Goal: Task Accomplishment & Management: Manage account settings

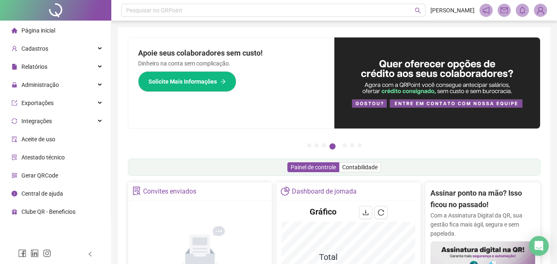
click at [51, 27] on span "Página inicial" at bounding box center [38, 30] width 34 height 7
click at [49, 48] on div "Cadastros" at bounding box center [56, 48] width 108 height 16
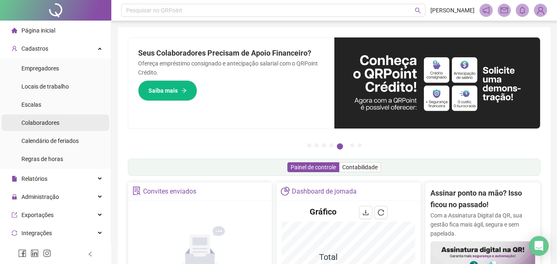
click at [79, 121] on li "Colaboradores" at bounding box center [56, 123] width 108 height 16
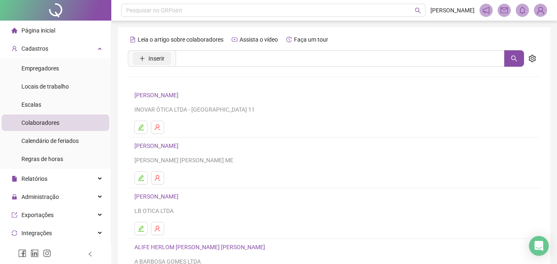
click at [158, 59] on span "Inserir" at bounding box center [156, 58] width 16 height 9
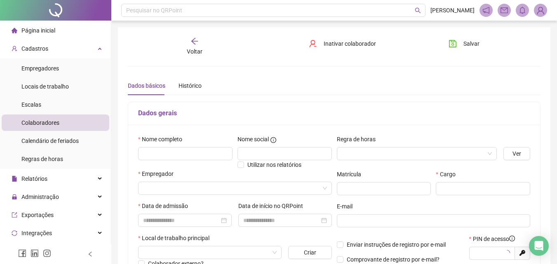
type input "*****"
click at [198, 151] on input "text" at bounding box center [185, 153] width 94 height 13
type input "*"
click at [491, 150] on span at bounding box center [417, 154] width 150 height 12
type input "**********"
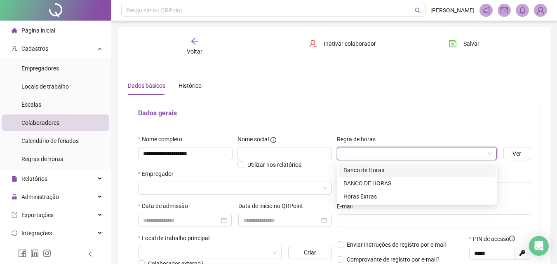
click at [384, 170] on div "Banco de Horas" at bounding box center [416, 170] width 147 height 9
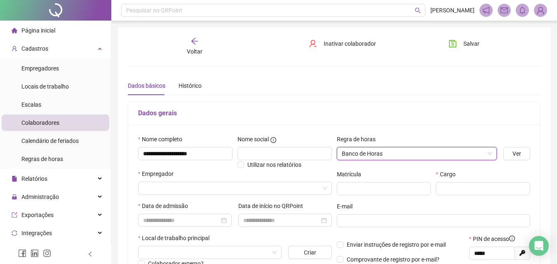
click at [388, 121] on div "Dados gerais" at bounding box center [334, 113] width 412 height 23
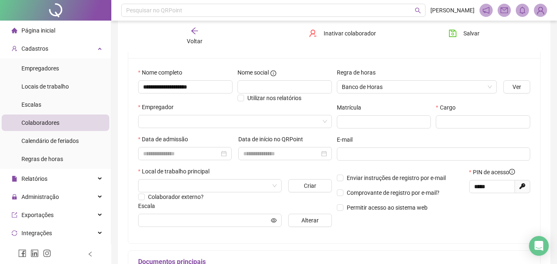
scroll to position [82, 0]
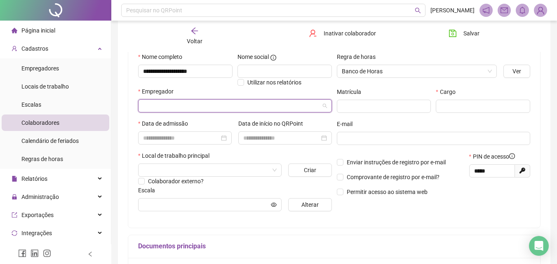
click at [252, 101] on input "search" at bounding box center [231, 106] width 176 height 12
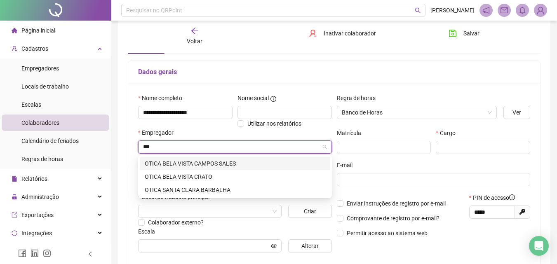
scroll to position [0, 0]
type input "*"
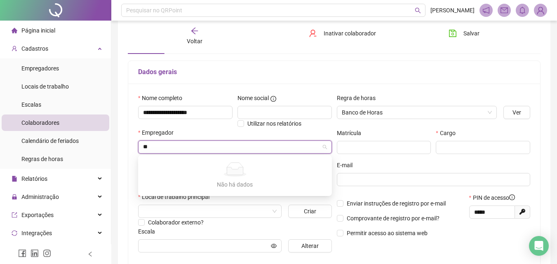
type input "*"
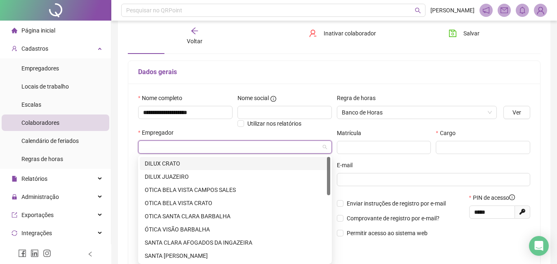
click at [177, 158] on div "DILUX CRATO" at bounding box center [235, 163] width 190 height 13
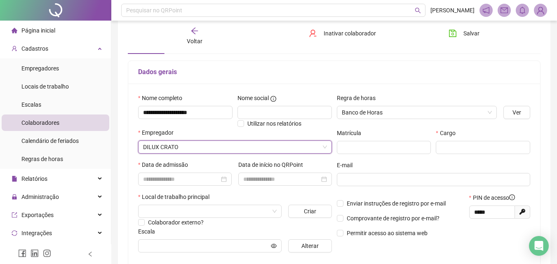
click at [372, 157] on div "Matrícula" at bounding box center [383, 145] width 99 height 32
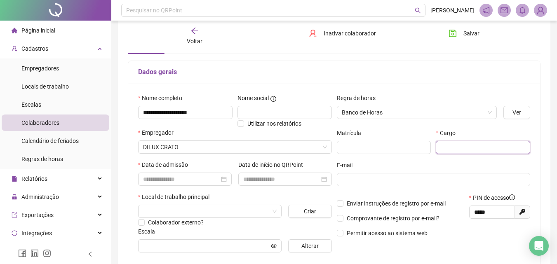
click at [450, 150] on input "text" at bounding box center [483, 147] width 94 height 13
type input "*********"
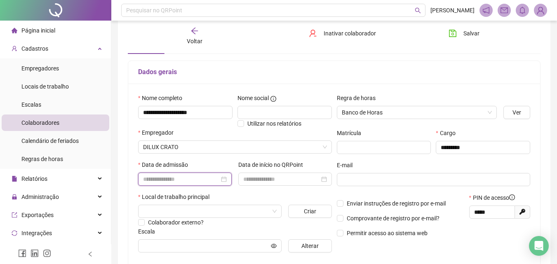
click at [173, 178] on input at bounding box center [181, 179] width 76 height 9
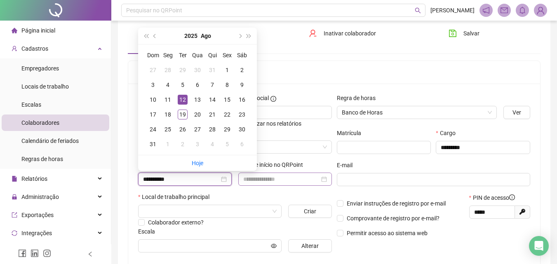
type input "**********"
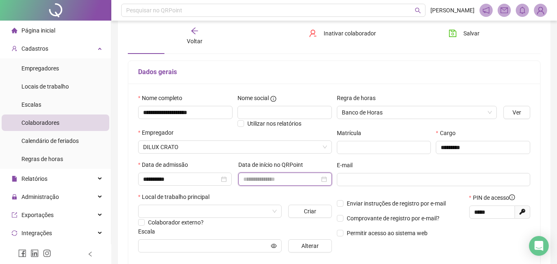
click at [308, 181] on input at bounding box center [281, 179] width 76 height 9
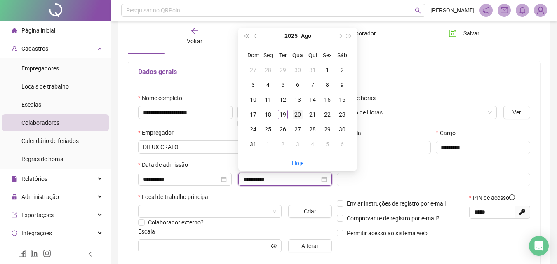
type input "**********"
click at [296, 114] on div "20" at bounding box center [298, 115] width 10 height 10
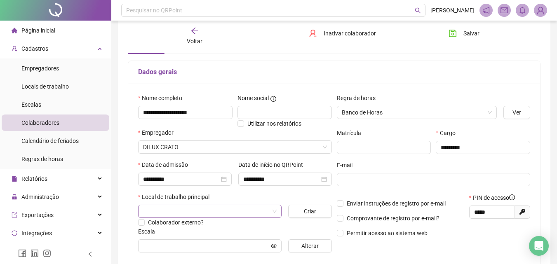
click at [183, 218] on div at bounding box center [209, 211] width 143 height 13
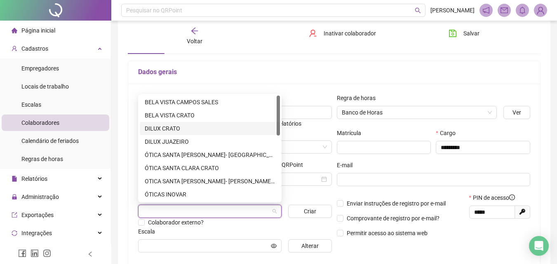
click at [176, 131] on div "DILUX CRATO" at bounding box center [210, 128] width 130 height 9
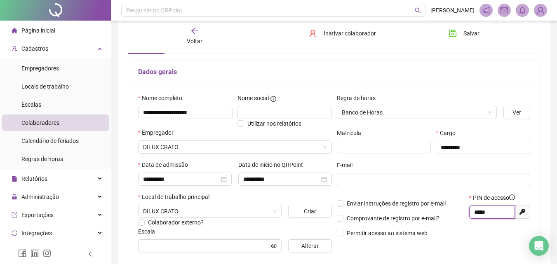
drag, startPoint x: 493, startPoint y: 211, endPoint x: 466, endPoint y: 212, distance: 27.2
click at [466, 212] on div "Enviar instruções de registro por e-mail Comprovante de registro por e-mail? Pe…" at bounding box center [433, 218] width 199 height 50
drag, startPoint x: 501, startPoint y: 213, endPoint x: 439, endPoint y: 209, distance: 61.5
click at [439, 209] on div "Enviar instruções de registro por e-mail Comprovante de registro por e-mail? Pe…" at bounding box center [433, 218] width 199 height 50
drag, startPoint x: 500, startPoint y: 214, endPoint x: 399, endPoint y: 197, distance: 102.3
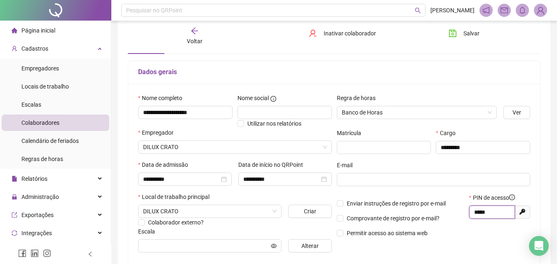
click at [399, 197] on div "Enviar instruções de registro por e-mail Comprovante de registro por e-mail? Pe…" at bounding box center [433, 218] width 199 height 50
type input "*****"
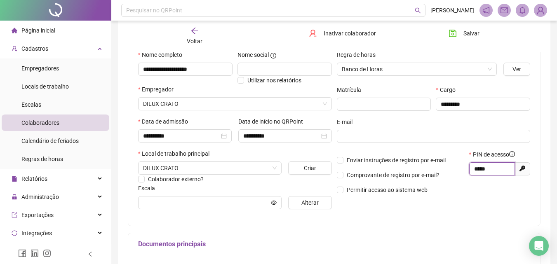
scroll to position [124, 0]
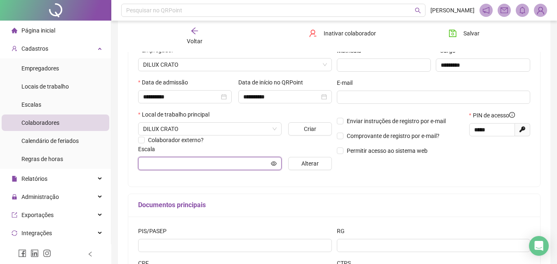
click at [202, 160] on input "text" at bounding box center [206, 163] width 126 height 9
click at [316, 166] on span "Alterar" at bounding box center [309, 163] width 17 height 9
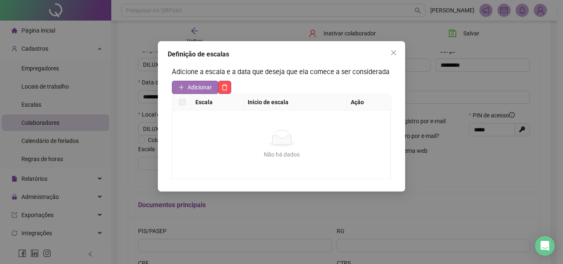
click at [190, 91] on span "Adicionar" at bounding box center [199, 87] width 24 height 9
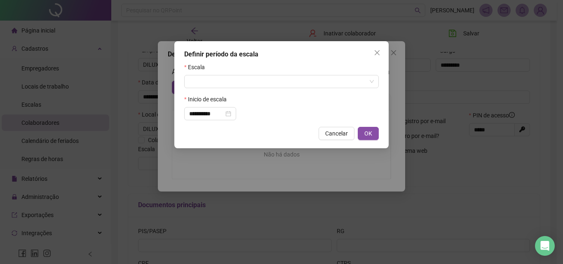
click at [205, 88] on form "**********" at bounding box center [281, 92] width 194 height 58
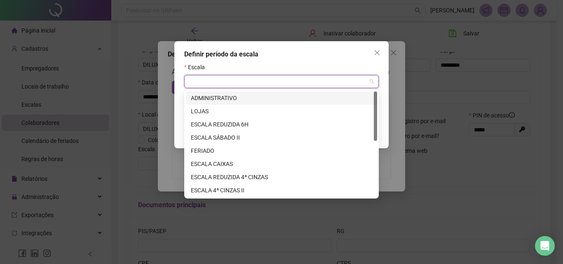
click at [205, 86] on input "search" at bounding box center [277, 81] width 177 height 12
click at [206, 106] on div "LOJAS" at bounding box center [281, 111] width 191 height 13
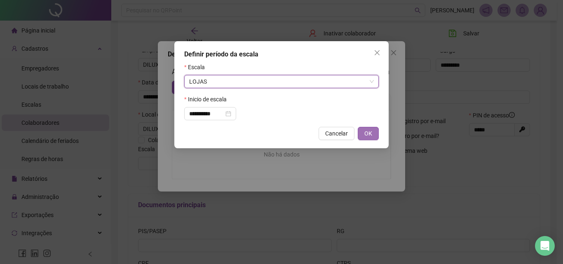
click at [378, 135] on button "OK" at bounding box center [368, 133] width 21 height 13
type input "*****"
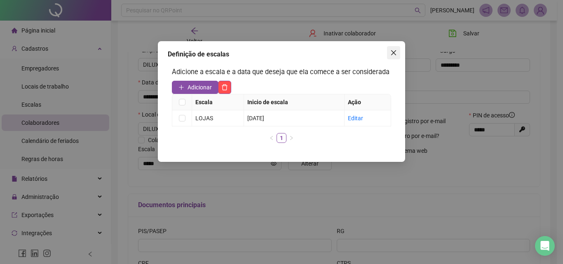
click at [397, 54] on span "Close" at bounding box center [393, 52] width 13 height 7
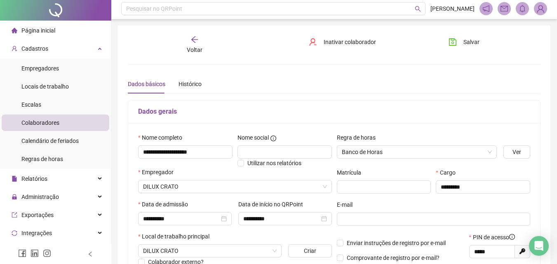
scroll to position [0, 0]
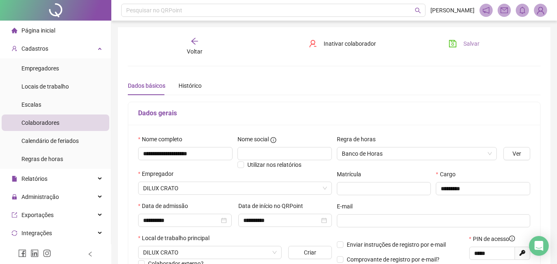
click at [471, 46] on span "Salvar" at bounding box center [471, 43] width 16 height 9
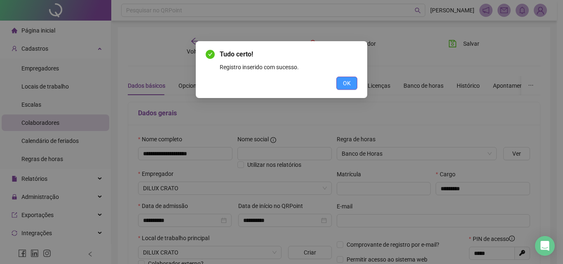
click at [342, 80] on button "OK" at bounding box center [346, 83] width 21 height 13
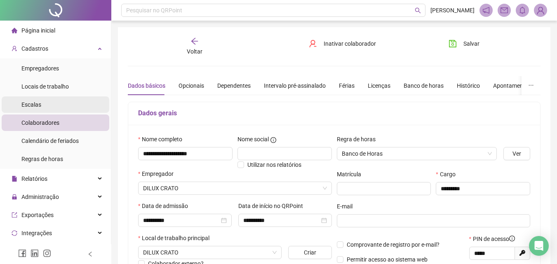
click at [38, 107] on span "Escalas" at bounding box center [31, 104] width 20 height 7
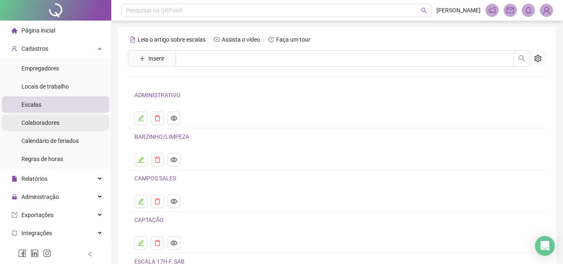
click at [43, 119] on span "Colaboradores" at bounding box center [40, 122] width 38 height 7
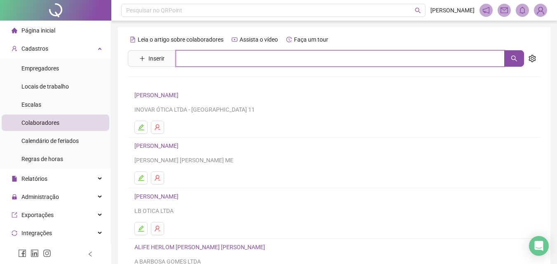
click at [219, 59] on input "text" at bounding box center [340, 58] width 329 height 16
drag, startPoint x: 219, startPoint y: 59, endPoint x: 134, endPoint y: 59, distance: 84.9
click at [134, 59] on span "Inserir *******" at bounding box center [326, 58] width 396 height 16
type input "*"
click at [213, 61] on input "text" at bounding box center [340, 58] width 329 height 16
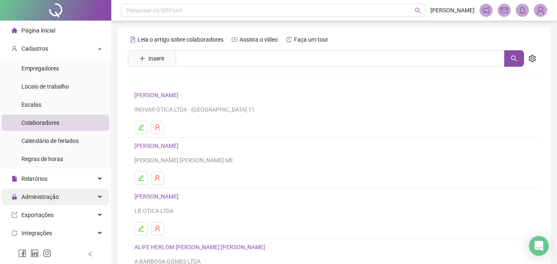
click at [61, 196] on div "Administração" at bounding box center [56, 197] width 108 height 16
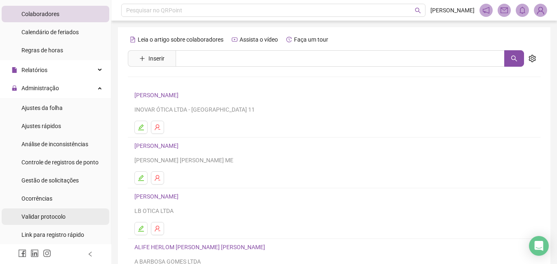
scroll to position [124, 0]
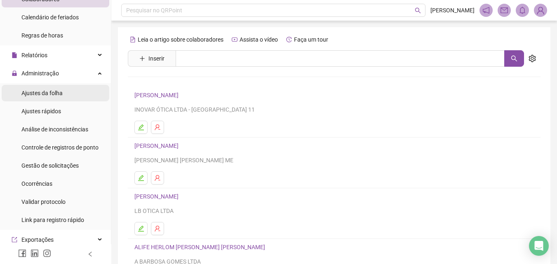
click at [65, 89] on li "Ajustes da folha" at bounding box center [56, 93] width 108 height 16
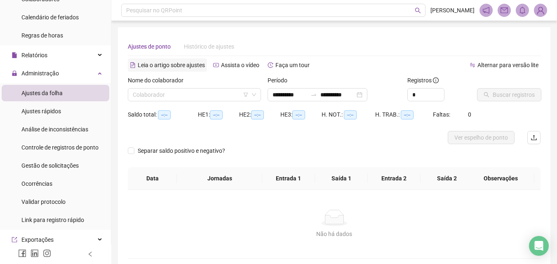
type input "**********"
click at [165, 97] on input "search" at bounding box center [191, 95] width 116 height 12
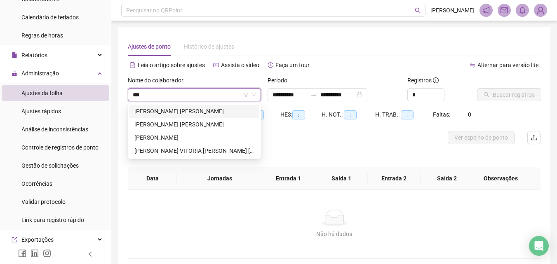
type input "****"
click at [178, 148] on div "[PERSON_NAME] VITORIA [PERSON_NAME] [PERSON_NAME]" at bounding box center [194, 150] width 120 height 9
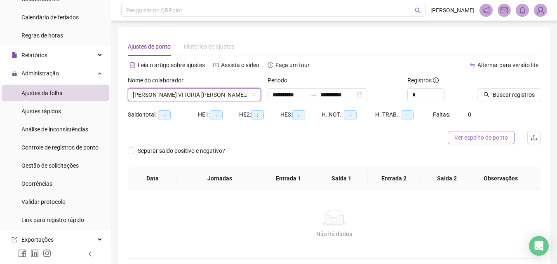
click at [471, 140] on span "Ver espelho de ponto" at bounding box center [481, 137] width 54 height 9
click at [176, 92] on span "[PERSON_NAME] VITORIA [PERSON_NAME] [PERSON_NAME]" at bounding box center [194, 95] width 123 height 12
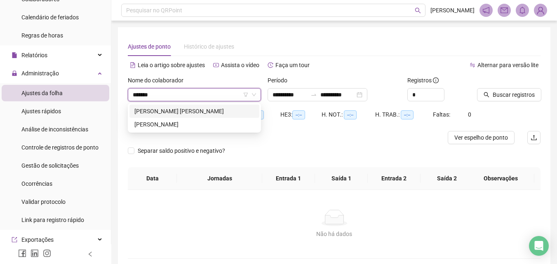
type input "*******"
click at [186, 110] on div "[PERSON_NAME] [PERSON_NAME]" at bounding box center [194, 111] width 120 height 9
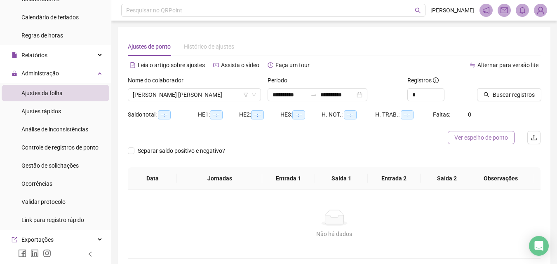
click at [466, 133] on span "Ver espelho de ponto" at bounding box center [481, 137] width 54 height 9
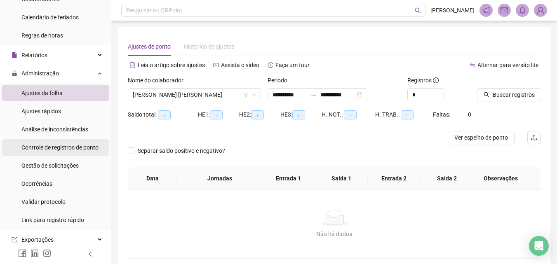
click at [74, 145] on span "Controle de registros de ponto" at bounding box center [59, 147] width 77 height 7
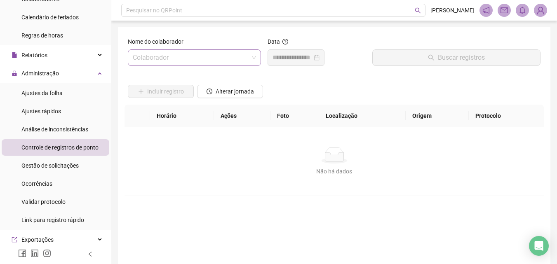
click at [167, 53] on input "search" at bounding box center [191, 58] width 116 height 16
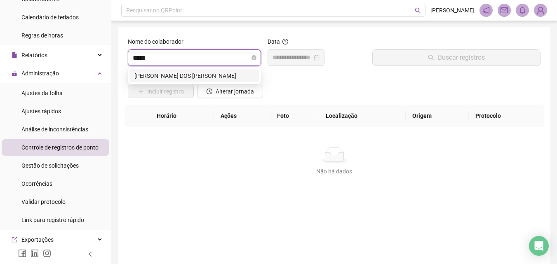
type input "****"
click at [176, 86] on div "[PERSON_NAME]" at bounding box center [194, 88] width 120 height 9
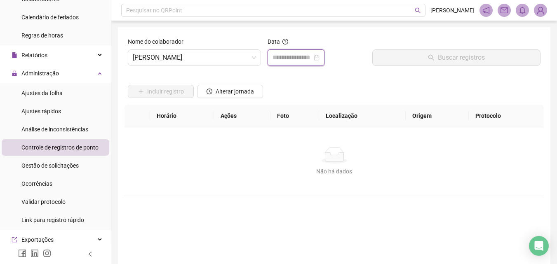
click at [284, 58] on input at bounding box center [292, 58] width 40 height 10
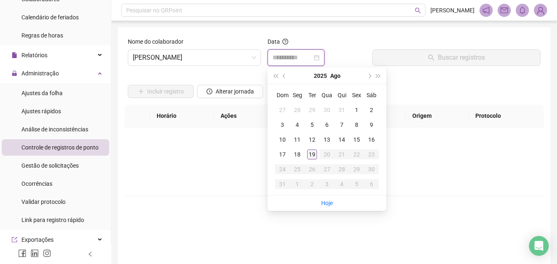
type input "**********"
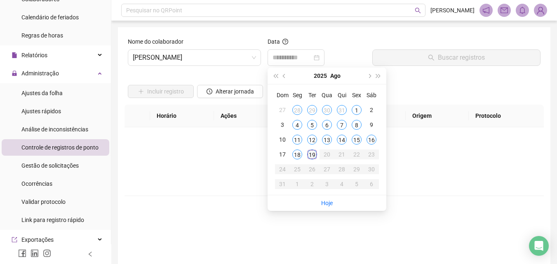
click at [317, 154] on td "19" at bounding box center [311, 154] width 15 height 15
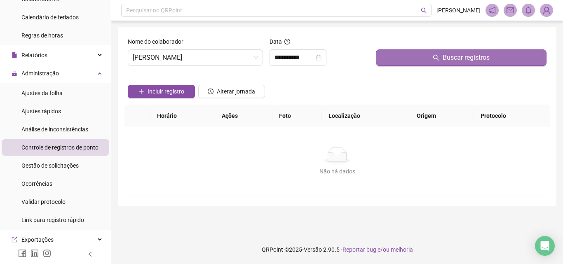
click at [396, 61] on button "Buscar registros" at bounding box center [461, 57] width 171 height 16
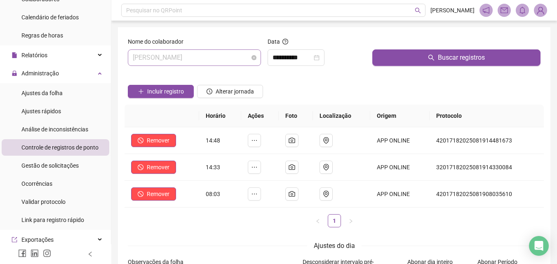
click at [217, 61] on span "[PERSON_NAME]" at bounding box center [194, 58] width 123 height 16
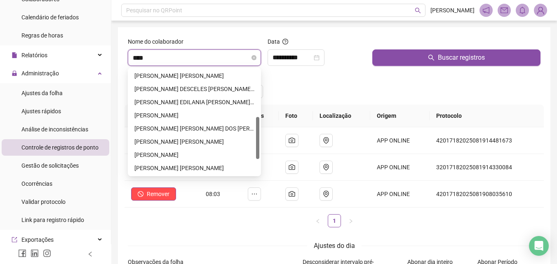
type input "*****"
click at [199, 157] on div "[PERSON_NAME]" at bounding box center [194, 154] width 120 height 9
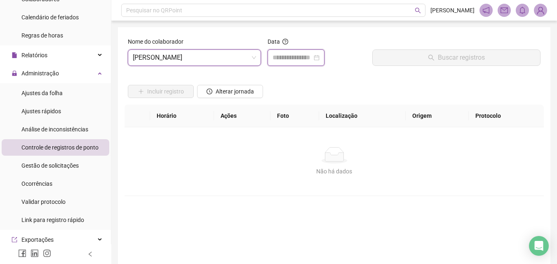
click at [297, 60] on input at bounding box center [292, 58] width 40 height 10
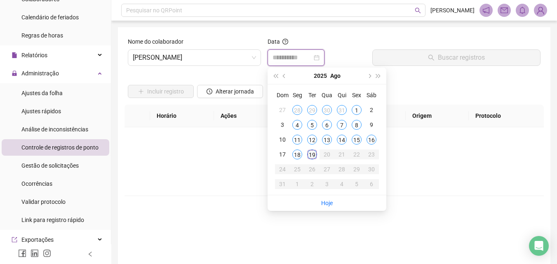
type input "**********"
click at [314, 152] on div "19" at bounding box center [312, 155] width 10 height 10
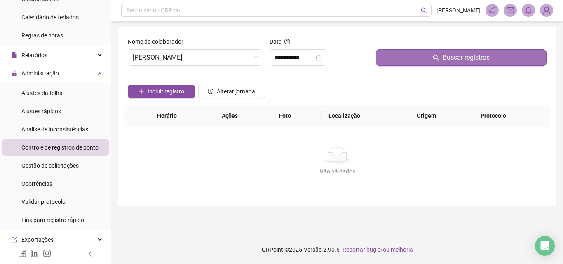
click at [436, 56] on icon "search" at bounding box center [436, 57] width 7 height 7
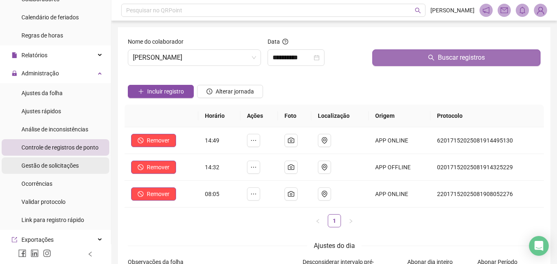
click at [69, 162] on span "Gestão de solicitações" at bounding box center [49, 165] width 57 height 7
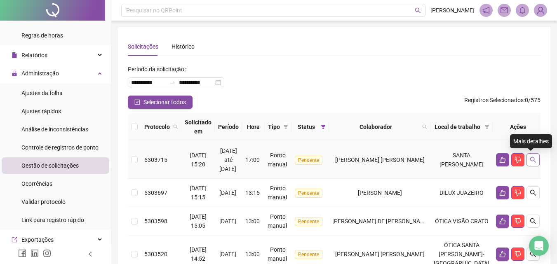
click at [529, 159] on icon "search" at bounding box center [532, 160] width 7 height 7
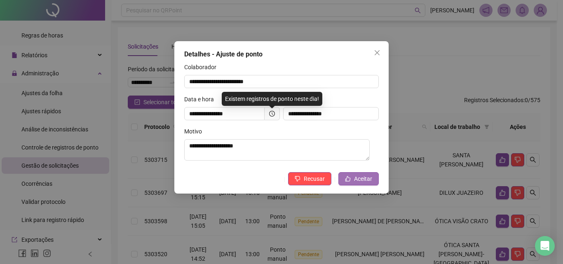
click at [364, 175] on button "Aceitar" at bounding box center [358, 178] width 40 height 13
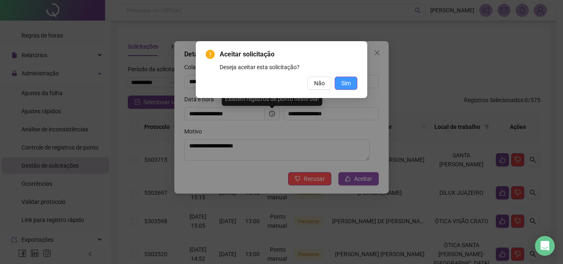
click at [350, 83] on span "Sim" at bounding box center [345, 83] width 9 height 9
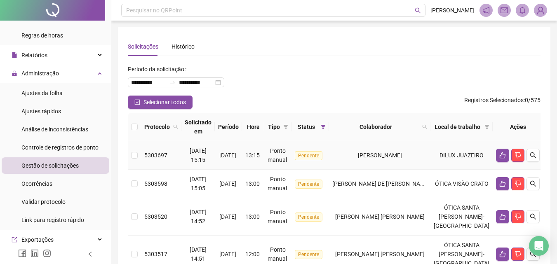
click at [427, 152] on div "[PERSON_NAME]" at bounding box center [379, 155] width 95 height 9
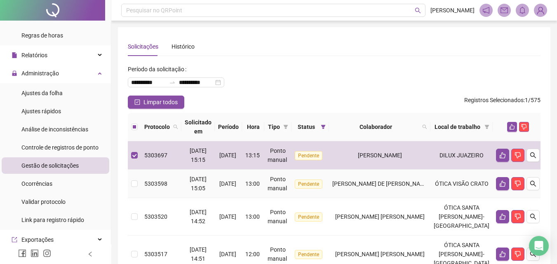
click at [407, 178] on td "[PERSON_NAME] DE [PERSON_NAME]" at bounding box center [379, 184] width 101 height 28
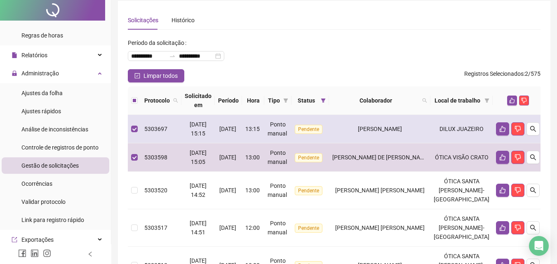
scroll to position [41, 0]
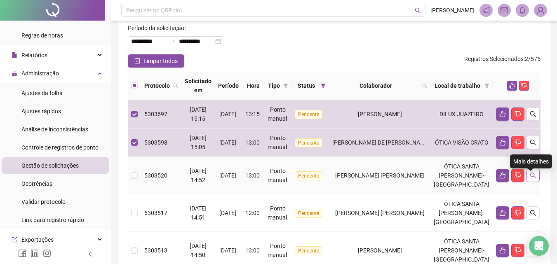
click at [532, 179] on icon "search" at bounding box center [532, 175] width 7 height 7
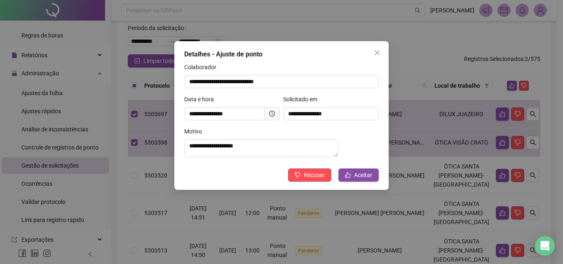
click at [433, 191] on div "**********" at bounding box center [281, 132] width 563 height 264
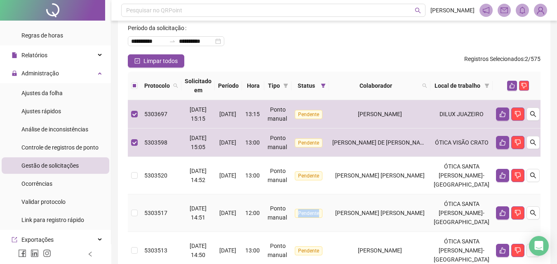
drag, startPoint x: 342, startPoint y: 208, endPoint x: 344, endPoint y: 213, distance: 4.8
click at [329, 208] on td "Pendente" at bounding box center [309, 212] width 37 height 37
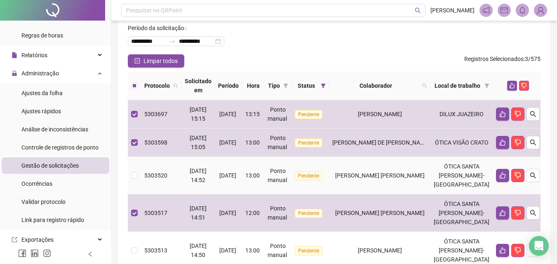
click at [360, 179] on span "[PERSON_NAME] [PERSON_NAME]" at bounding box center [379, 175] width 89 height 7
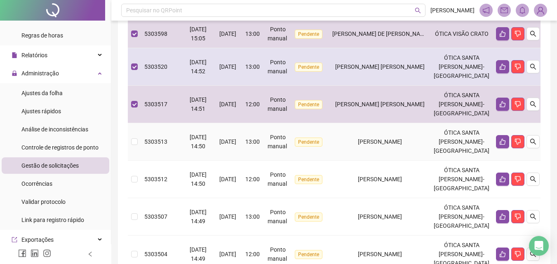
scroll to position [165, 0]
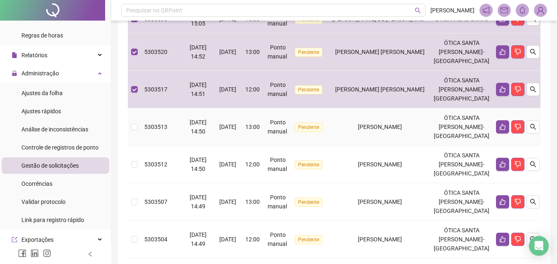
click at [368, 146] on td "[PERSON_NAME]" at bounding box center [379, 126] width 101 height 37
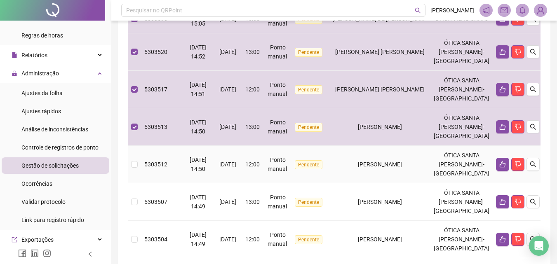
click at [369, 183] on td "[PERSON_NAME]" at bounding box center [379, 164] width 101 height 37
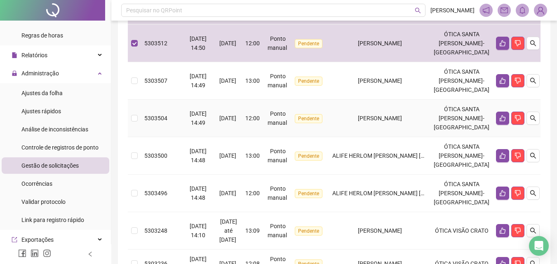
scroll to position [288, 0]
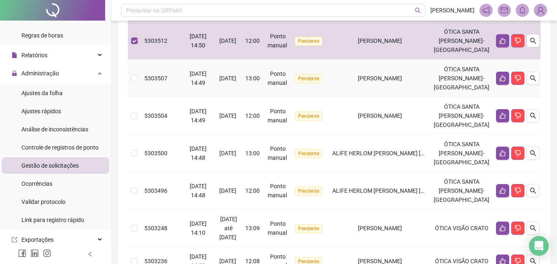
click at [374, 97] on td "[PERSON_NAME]" at bounding box center [379, 78] width 101 height 37
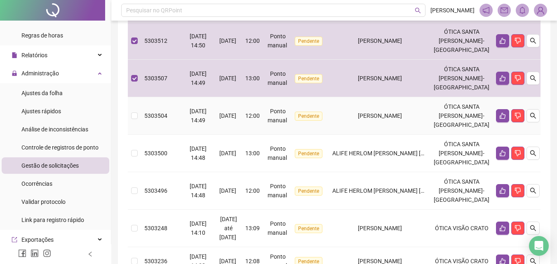
click at [369, 135] on td "[PERSON_NAME]" at bounding box center [379, 115] width 101 height 37
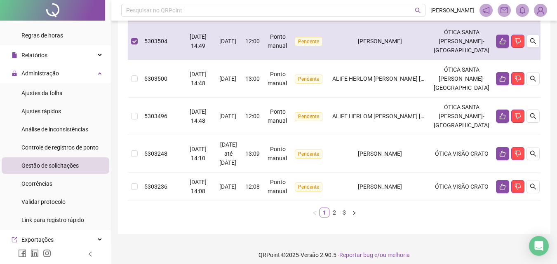
scroll to position [371, 0]
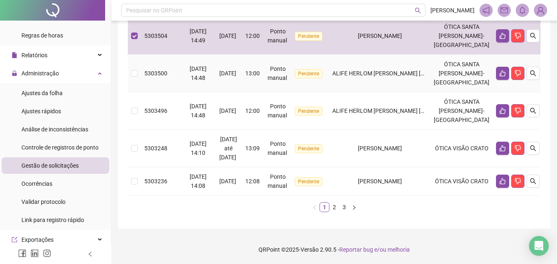
click at [367, 77] on span "ALIFE HERLOM [PERSON_NAME] [PERSON_NAME]" at bounding box center [397, 73] width 131 height 7
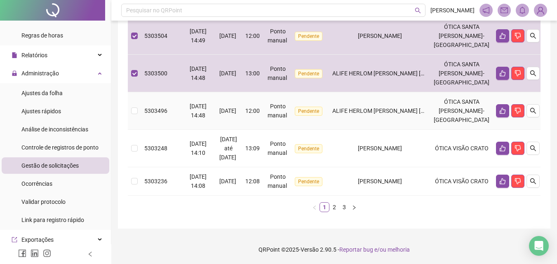
click at [378, 114] on span "ALIFE HERLOM [PERSON_NAME] [PERSON_NAME]" at bounding box center [397, 111] width 131 height 7
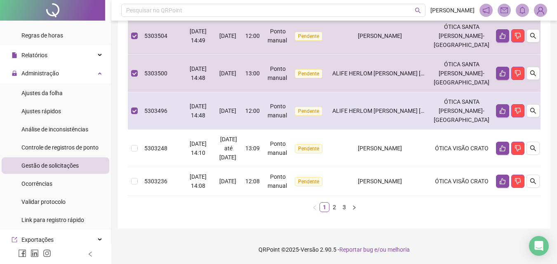
scroll to position [441, 0]
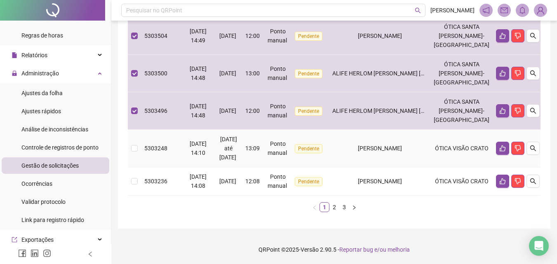
click at [383, 150] on span "[PERSON_NAME]" at bounding box center [380, 148] width 44 height 7
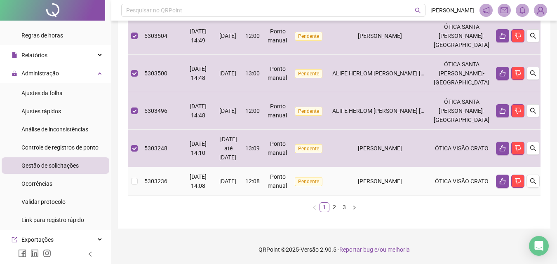
click at [386, 176] on td "[PERSON_NAME]" at bounding box center [379, 181] width 101 height 28
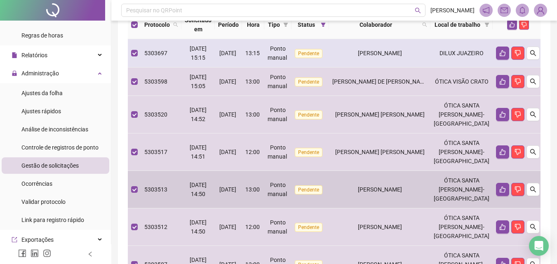
scroll to position [0, 0]
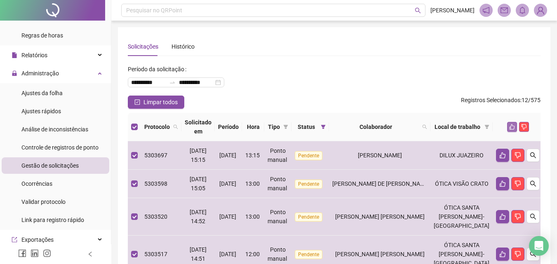
click at [509, 127] on icon "like" at bounding box center [512, 127] width 6 height 6
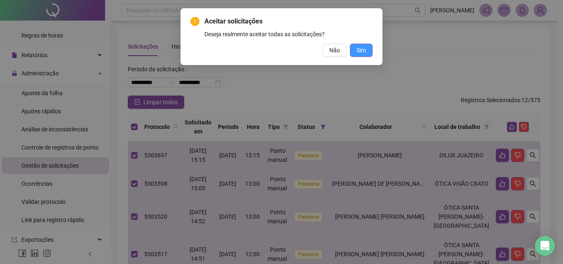
click at [363, 51] on span "Sim" at bounding box center [360, 50] width 9 height 9
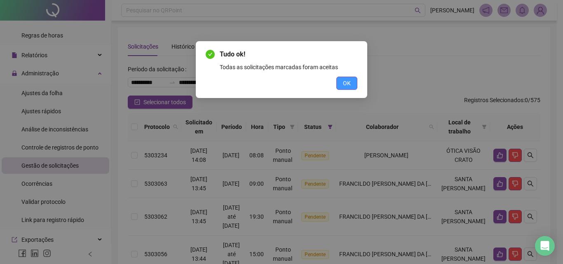
click at [343, 80] on span "OK" at bounding box center [347, 83] width 8 height 9
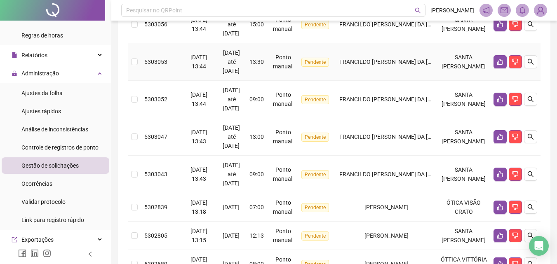
scroll to position [368, 0]
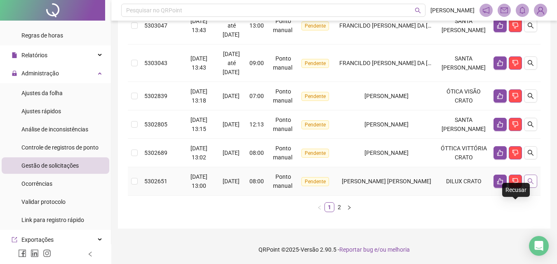
click at [530, 180] on icon "search" at bounding box center [530, 181] width 7 height 7
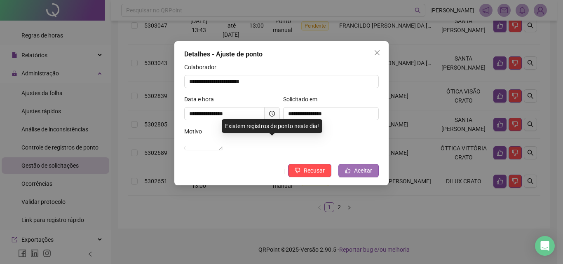
click at [378, 177] on button "Aceitar" at bounding box center [358, 170] width 40 height 13
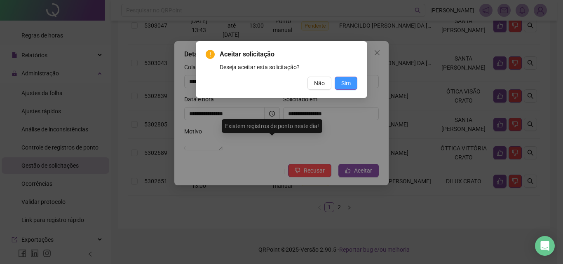
click at [347, 82] on span "Sim" at bounding box center [345, 83] width 9 height 9
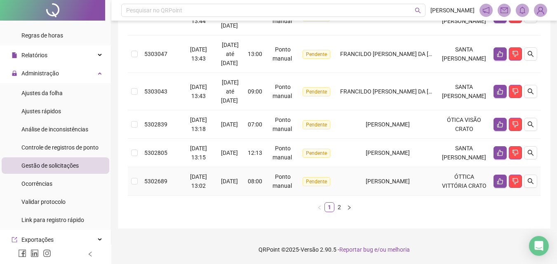
click at [388, 185] on span "[PERSON_NAME]" at bounding box center [387, 181] width 44 height 7
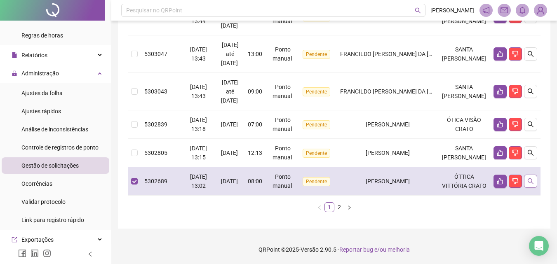
click at [531, 188] on button "button" at bounding box center [530, 181] width 13 height 13
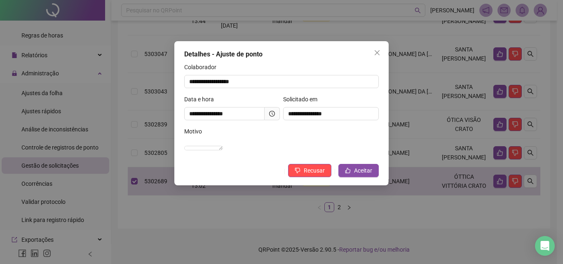
click at [475, 223] on div "**********" at bounding box center [281, 132] width 563 height 264
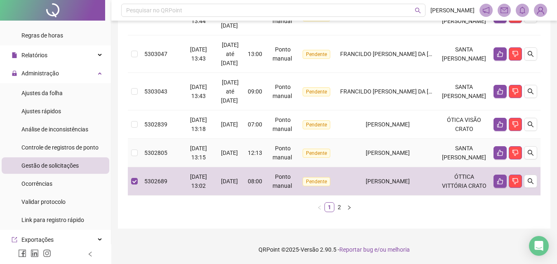
click at [438, 167] on td "[PERSON_NAME]" at bounding box center [387, 153] width 101 height 28
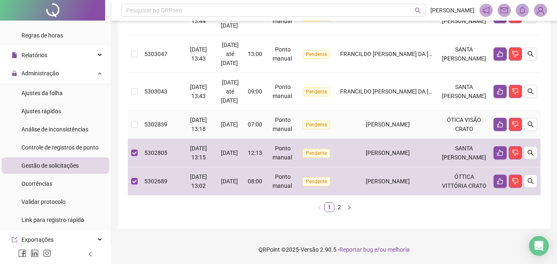
click at [428, 123] on td "[PERSON_NAME]" at bounding box center [387, 124] width 101 height 28
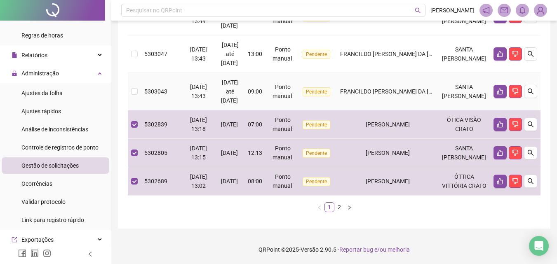
scroll to position [327, 0]
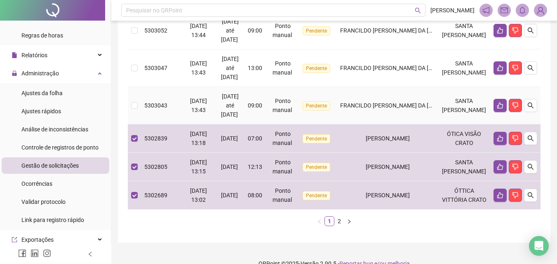
click at [424, 124] on td "FRANCILDO [PERSON_NAME] DA [PERSON_NAME]" at bounding box center [387, 105] width 101 height 37
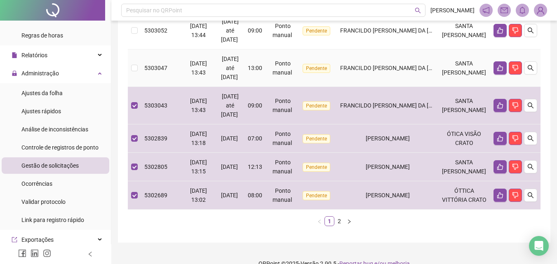
click at [424, 71] on span "FRANCILDO [PERSON_NAME] DA [PERSON_NAME]" at bounding box center [405, 68] width 131 height 7
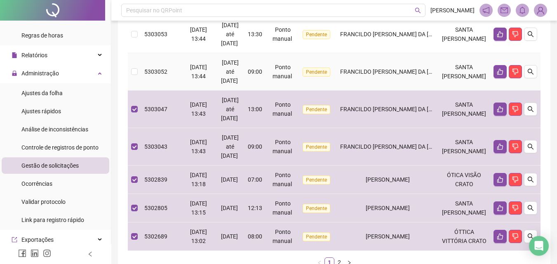
scroll to position [245, 0]
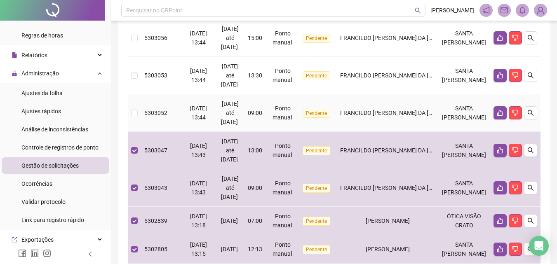
click at [422, 129] on td "FRANCILDO [PERSON_NAME] DA [PERSON_NAME]" at bounding box center [387, 112] width 101 height 37
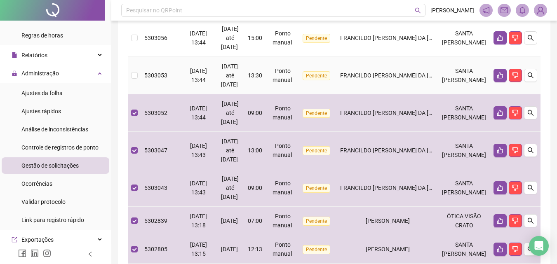
click at [393, 94] on td "FRANCILDO [PERSON_NAME] DA [PERSON_NAME]" at bounding box center [387, 75] width 101 height 37
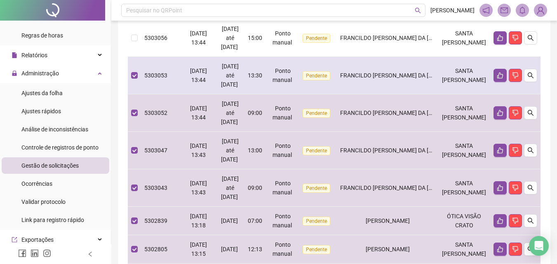
scroll to position [204, 0]
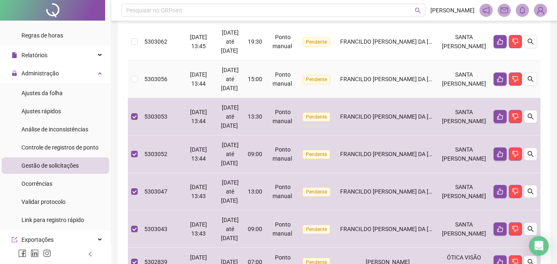
click at [398, 98] on td "FRANCILDO [PERSON_NAME] DA [PERSON_NAME]" at bounding box center [387, 79] width 101 height 37
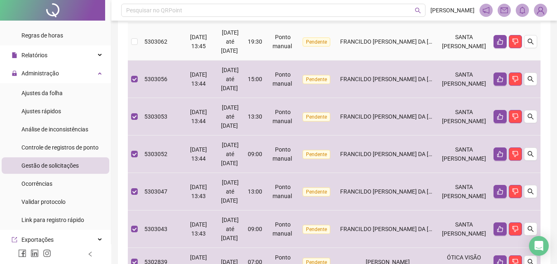
click at [402, 61] on td "FRANCILDO [PERSON_NAME] DA [PERSON_NAME]" at bounding box center [387, 41] width 101 height 37
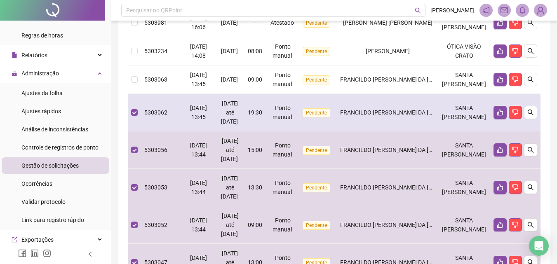
scroll to position [121, 0]
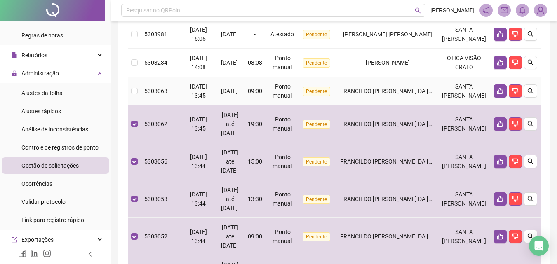
click at [408, 94] on span "FRANCILDO [PERSON_NAME] DA [PERSON_NAME]" at bounding box center [405, 91] width 131 height 7
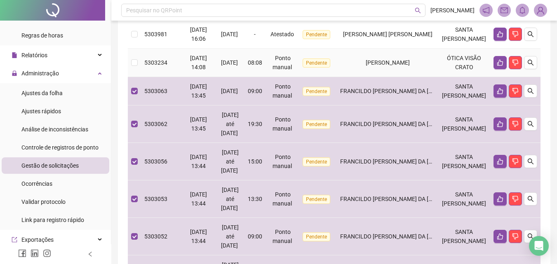
click at [415, 77] on td "[PERSON_NAME]" at bounding box center [387, 63] width 101 height 28
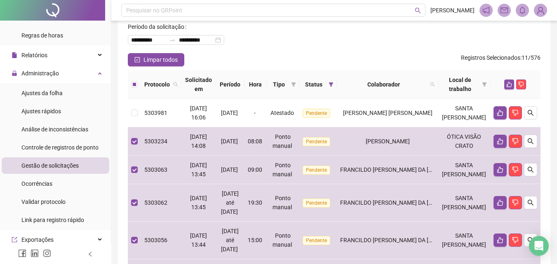
scroll to position [0, 0]
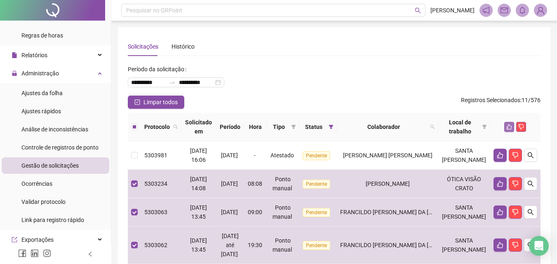
click at [510, 122] on button "button" at bounding box center [509, 127] width 10 height 10
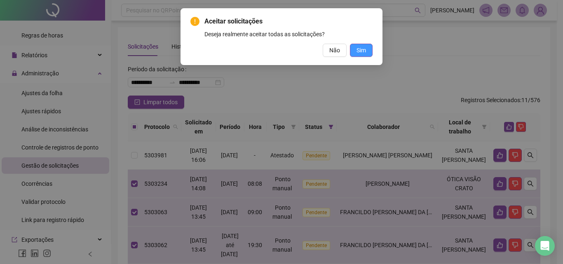
click at [363, 46] on span "Sim" at bounding box center [360, 50] width 9 height 9
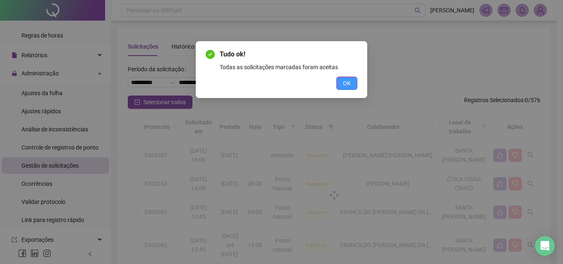
click at [355, 77] on button "OK" at bounding box center [346, 83] width 21 height 13
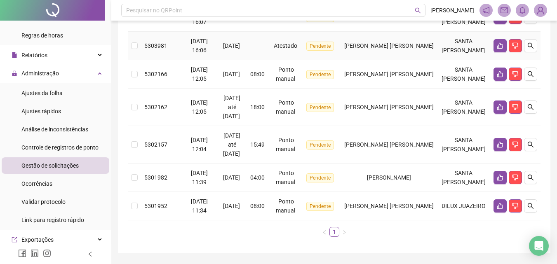
scroll to position [199, 0]
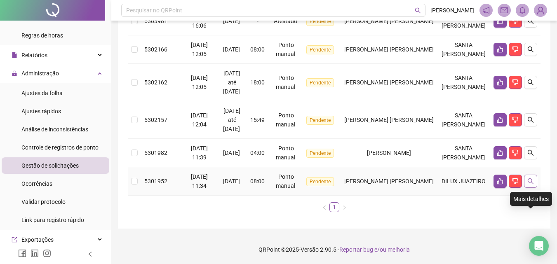
click at [530, 180] on icon "search" at bounding box center [530, 181] width 7 height 7
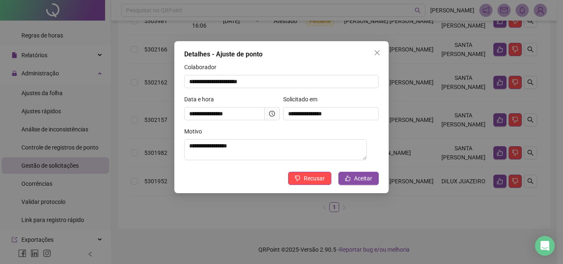
click at [487, 195] on div "**********" at bounding box center [281, 132] width 563 height 264
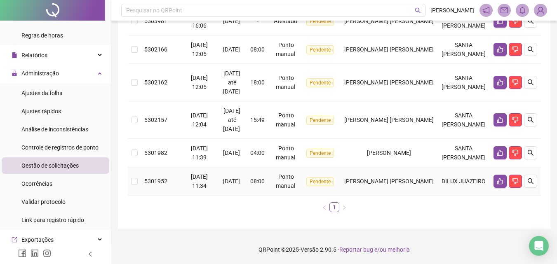
click at [393, 171] on td "[PERSON_NAME] [PERSON_NAME]" at bounding box center [389, 181] width 96 height 28
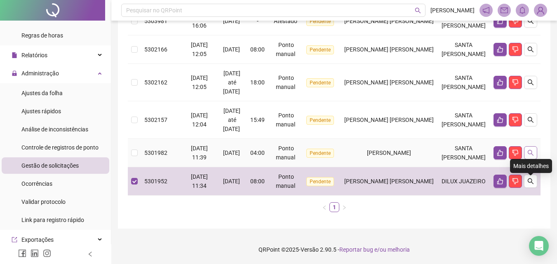
click at [532, 152] on button "button" at bounding box center [530, 152] width 13 height 13
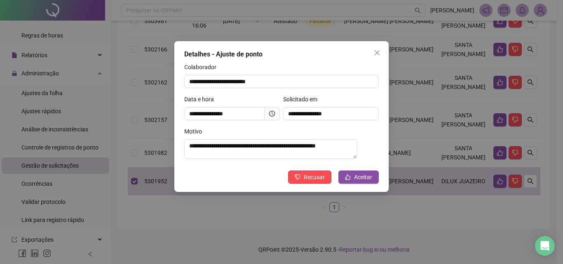
click at [469, 156] on div "**********" at bounding box center [281, 132] width 563 height 264
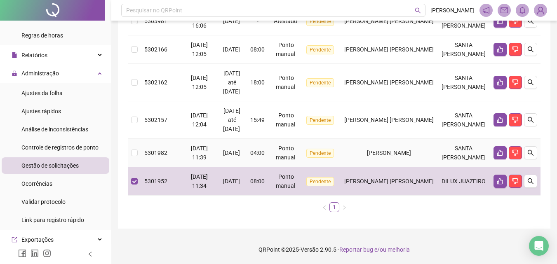
click at [411, 150] on span "[PERSON_NAME]" at bounding box center [389, 153] width 44 height 7
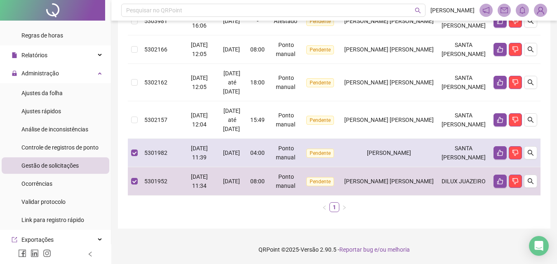
scroll to position [158, 0]
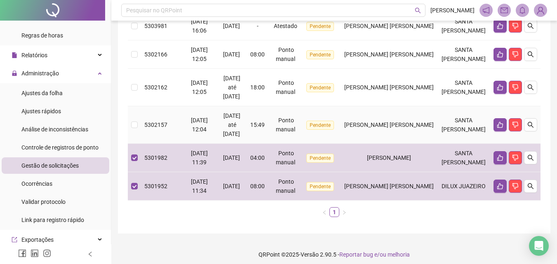
click at [405, 128] on span "[PERSON_NAME] [PERSON_NAME]" at bounding box center [388, 125] width 89 height 7
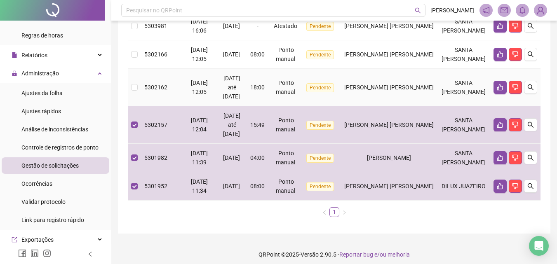
click at [409, 106] on td "[PERSON_NAME] [PERSON_NAME]" at bounding box center [389, 87] width 96 height 37
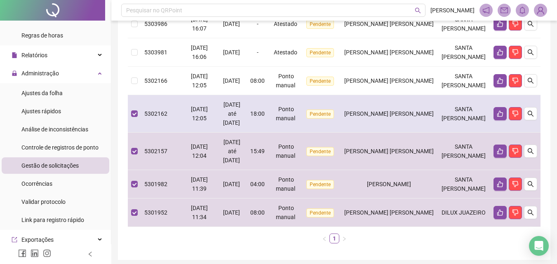
scroll to position [117, 0]
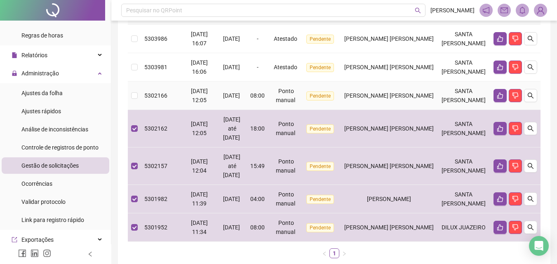
click at [409, 100] on div "[PERSON_NAME] [PERSON_NAME]" at bounding box center [388, 95] width 89 height 9
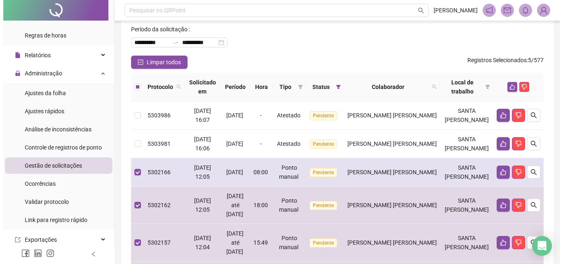
scroll to position [34, 0]
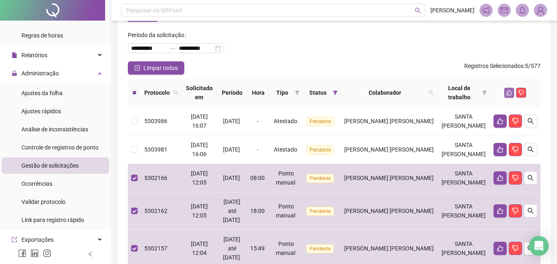
click at [507, 95] on icon "like" at bounding box center [508, 92] width 5 height 5
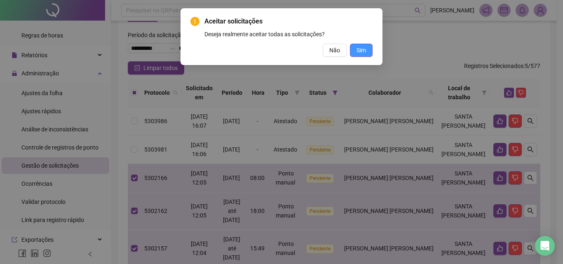
click at [367, 48] on button "Sim" at bounding box center [361, 50] width 23 height 13
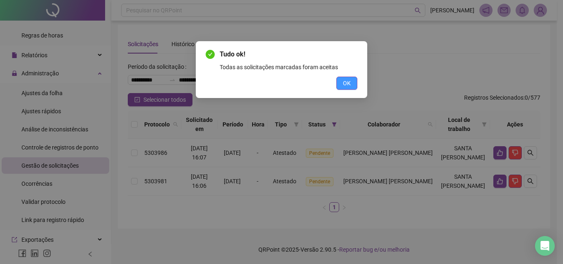
scroll to position [2, 0]
click at [351, 82] on button "OK" at bounding box center [346, 83] width 21 height 13
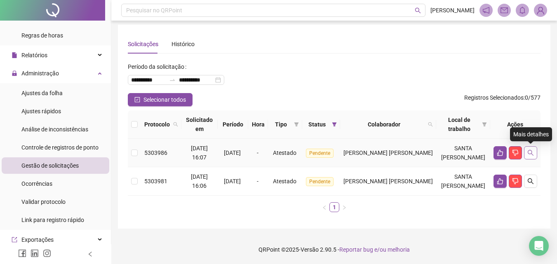
click at [531, 153] on icon "search" at bounding box center [530, 153] width 7 height 7
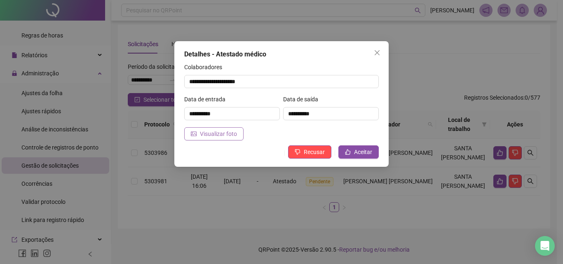
click at [220, 136] on span "Visualizar foto" at bounding box center [218, 133] width 37 height 9
click at [350, 152] on icon "like" at bounding box center [348, 152] width 6 height 6
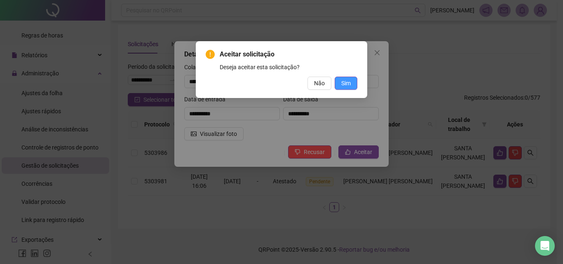
click at [347, 84] on span "Sim" at bounding box center [345, 83] width 9 height 9
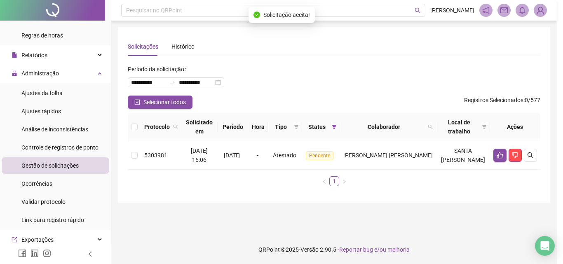
scroll to position [0, 0]
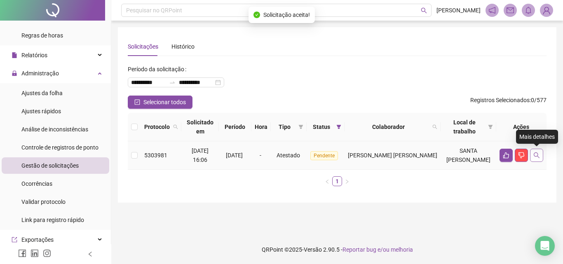
click at [532, 157] on button "button" at bounding box center [536, 155] width 13 height 13
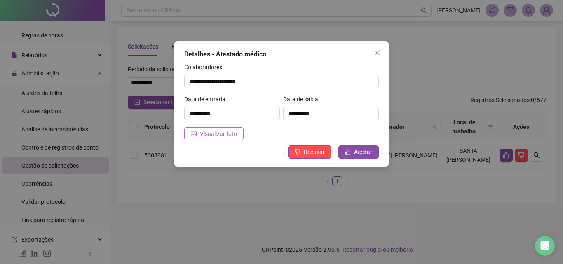
click at [227, 133] on span "Visualizar foto" at bounding box center [218, 133] width 37 height 9
click at [359, 149] on span "Aceitar" at bounding box center [363, 152] width 18 height 9
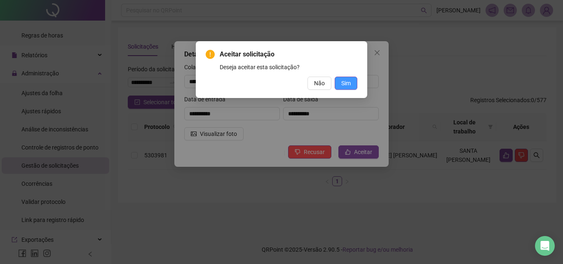
click at [346, 88] on button "Sim" at bounding box center [346, 83] width 23 height 13
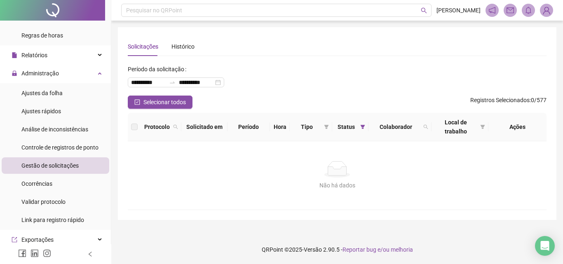
click at [368, 192] on div "Não há dados Não há dados" at bounding box center [337, 175] width 419 height 68
drag, startPoint x: 35, startPoint y: 178, endPoint x: 40, endPoint y: 168, distance: 11.8
click at [36, 179] on div "Ocorrências" at bounding box center [36, 184] width 31 height 16
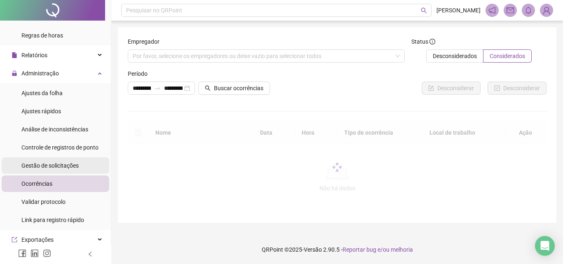
click at [40, 168] on span "Gestão de solicitações" at bounding box center [49, 165] width 57 height 7
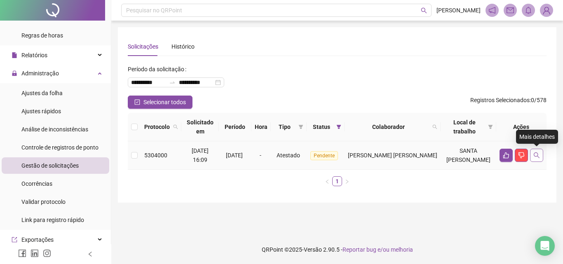
click at [540, 155] on button "button" at bounding box center [536, 155] width 13 height 13
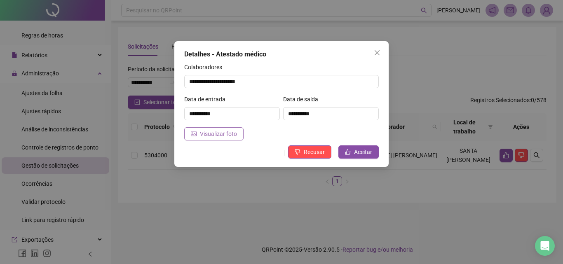
click at [202, 133] on span "Visualizar foto" at bounding box center [218, 133] width 37 height 9
click at [354, 148] on button "Aceitar" at bounding box center [358, 151] width 40 height 13
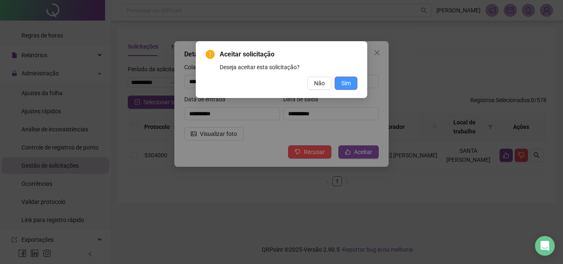
click at [344, 86] on span "Sim" at bounding box center [345, 83] width 9 height 9
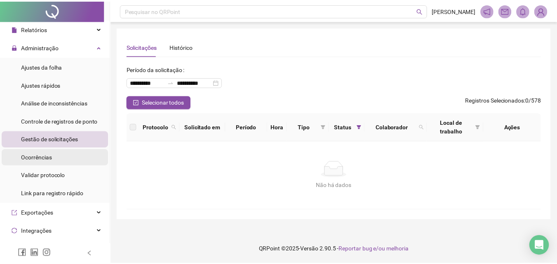
scroll to position [165, 0]
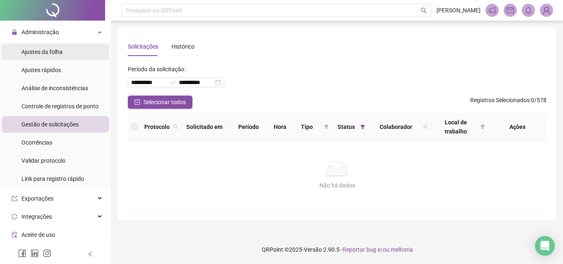
click at [61, 56] on div "Ajustes da folha" at bounding box center [41, 52] width 41 height 16
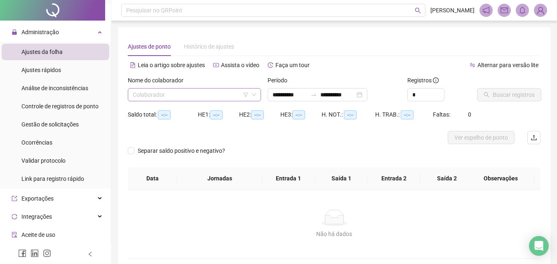
click at [153, 89] on input "search" at bounding box center [191, 95] width 116 height 12
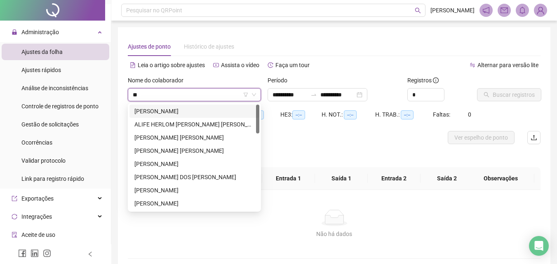
type input "***"
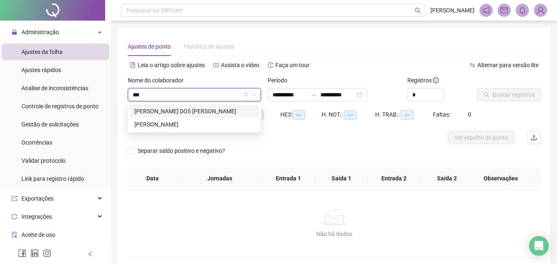
type input "**********"
click at [169, 121] on div "[PERSON_NAME]" at bounding box center [194, 124] width 120 height 9
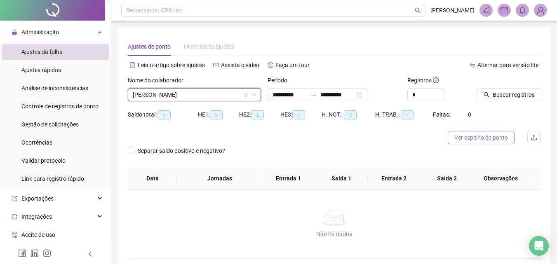
click at [492, 138] on span "Ver espelho de ponto" at bounding box center [481, 137] width 54 height 9
click at [57, 52] on span "Ajustes da folha" at bounding box center [41, 52] width 41 height 7
click at [467, 143] on button "Ver espelho de ponto" at bounding box center [480, 137] width 67 height 13
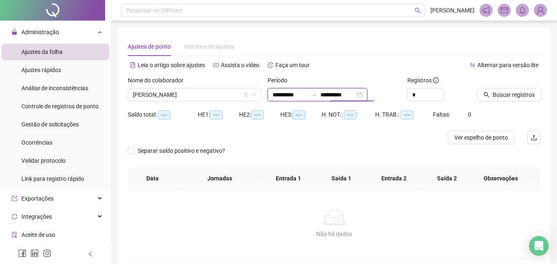
click at [334, 94] on input "**********" at bounding box center [337, 94] width 35 height 9
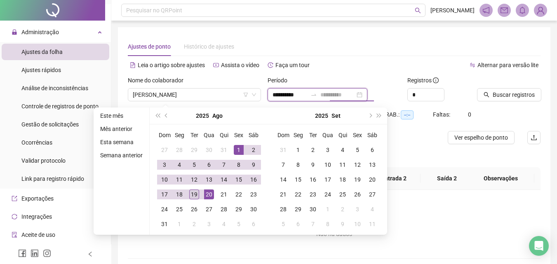
type input "**********"
click at [192, 190] on div "19" at bounding box center [194, 195] width 10 height 10
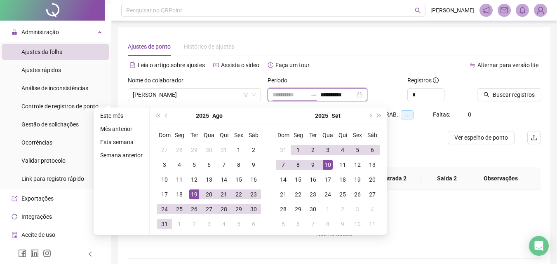
type input "**********"
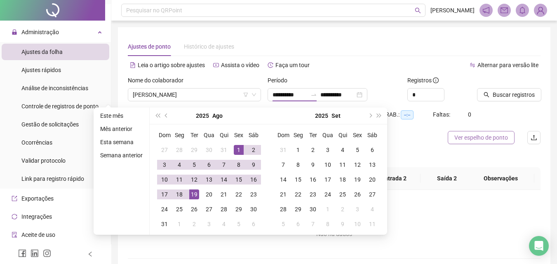
click at [463, 134] on span "Ver espelho de ponto" at bounding box center [481, 137] width 54 height 9
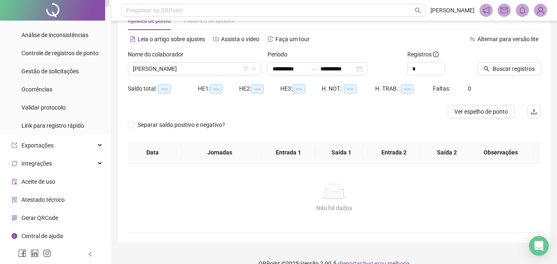
scroll to position [40, 0]
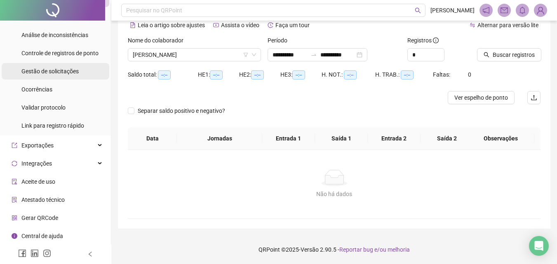
click at [68, 66] on div "Gestão de solicitações" at bounding box center [49, 71] width 57 height 16
